Goal: Check status: Check status

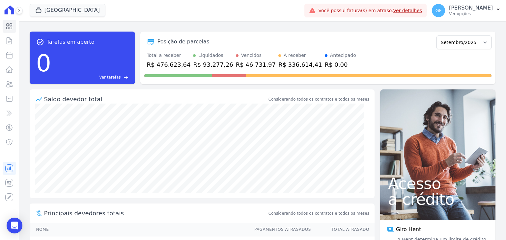
click at [20, 9] on icon at bounding box center [19, 11] width 4 height 4
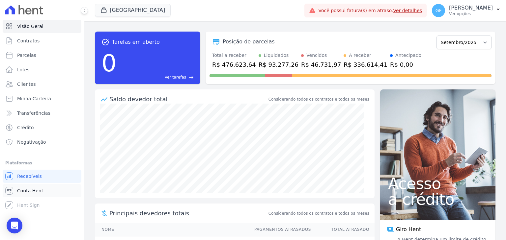
click at [37, 196] on link "Conta Hent" at bounding box center [42, 190] width 79 height 13
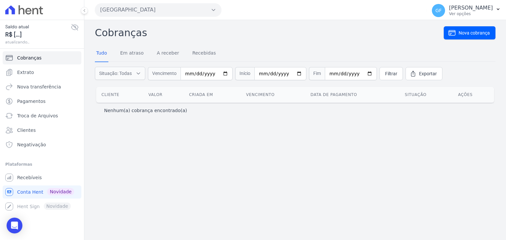
click at [75, 28] on icon at bounding box center [75, 27] width 8 height 8
click at [29, 75] on span "Extrato" at bounding box center [25, 72] width 17 height 7
click at [17, 73] on span "Extrato" at bounding box center [25, 72] width 17 height 7
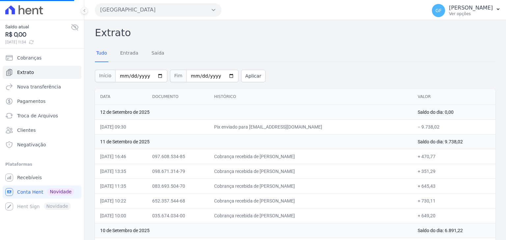
drag, startPoint x: 412, startPoint y: 127, endPoint x: 444, endPoint y: 125, distance: 31.6
click at [444, 125] on td "− 9.738,02" at bounding box center [453, 127] width 83 height 15
drag, startPoint x: 278, startPoint y: 156, endPoint x: 341, endPoint y: 220, distance: 89.9
click at [346, 183] on td "Cobrança recebida de [PERSON_NAME]" at bounding box center [310, 186] width 203 height 15
